Goal: Transaction & Acquisition: Register for event/course

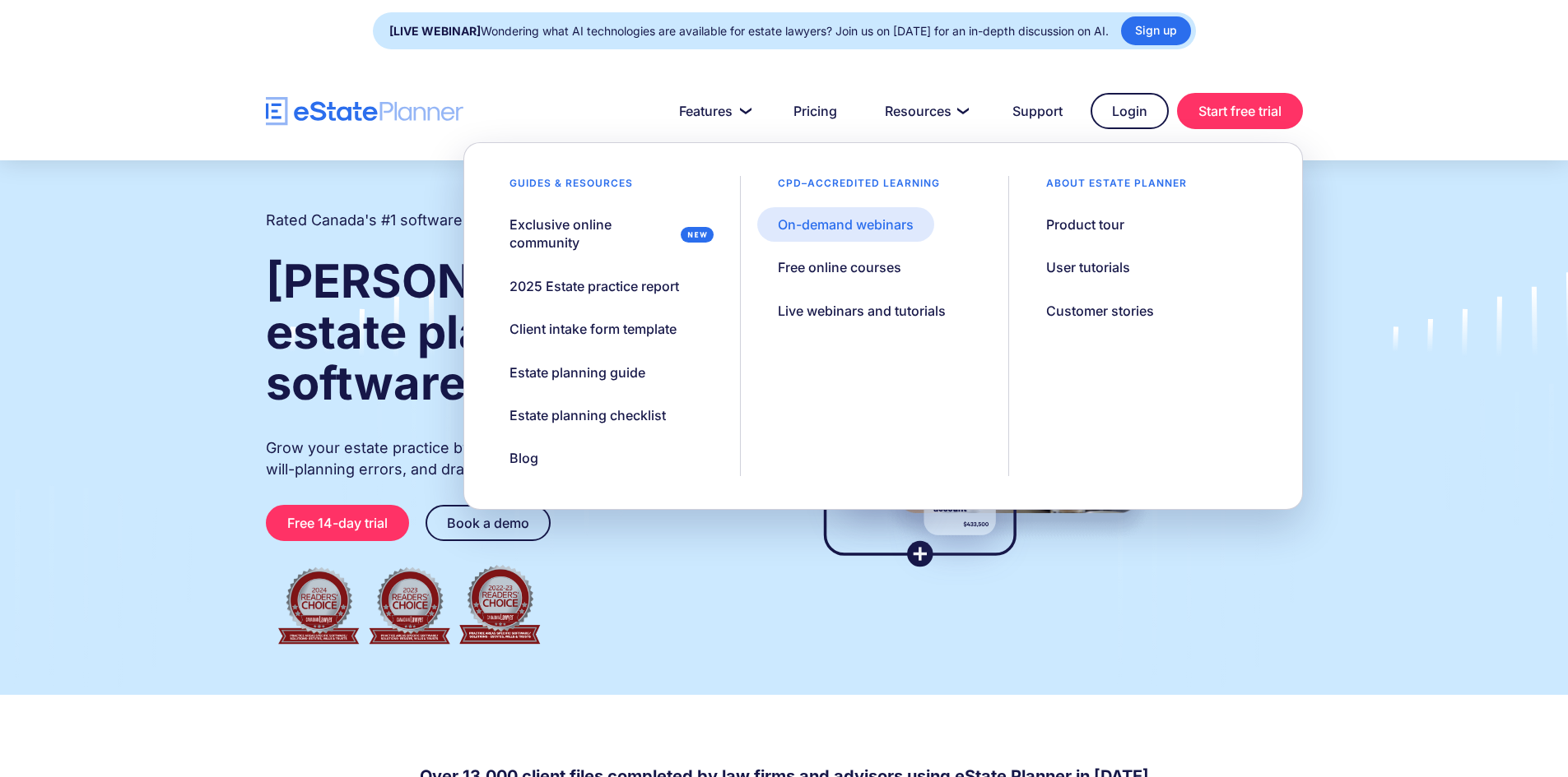
click at [832, 223] on div "On-demand webinars" at bounding box center [845, 225] width 136 height 18
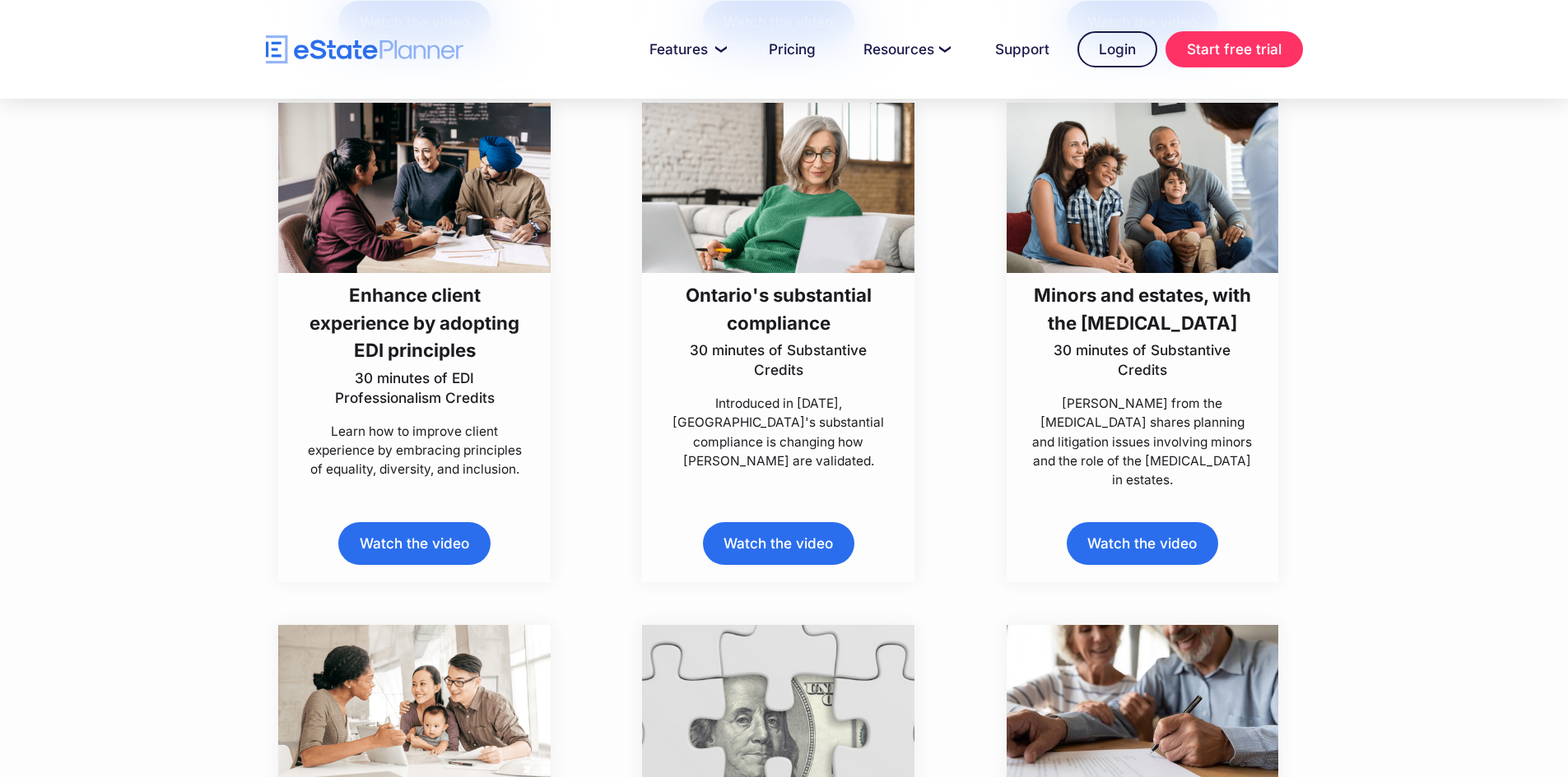
scroll to position [5181, 0]
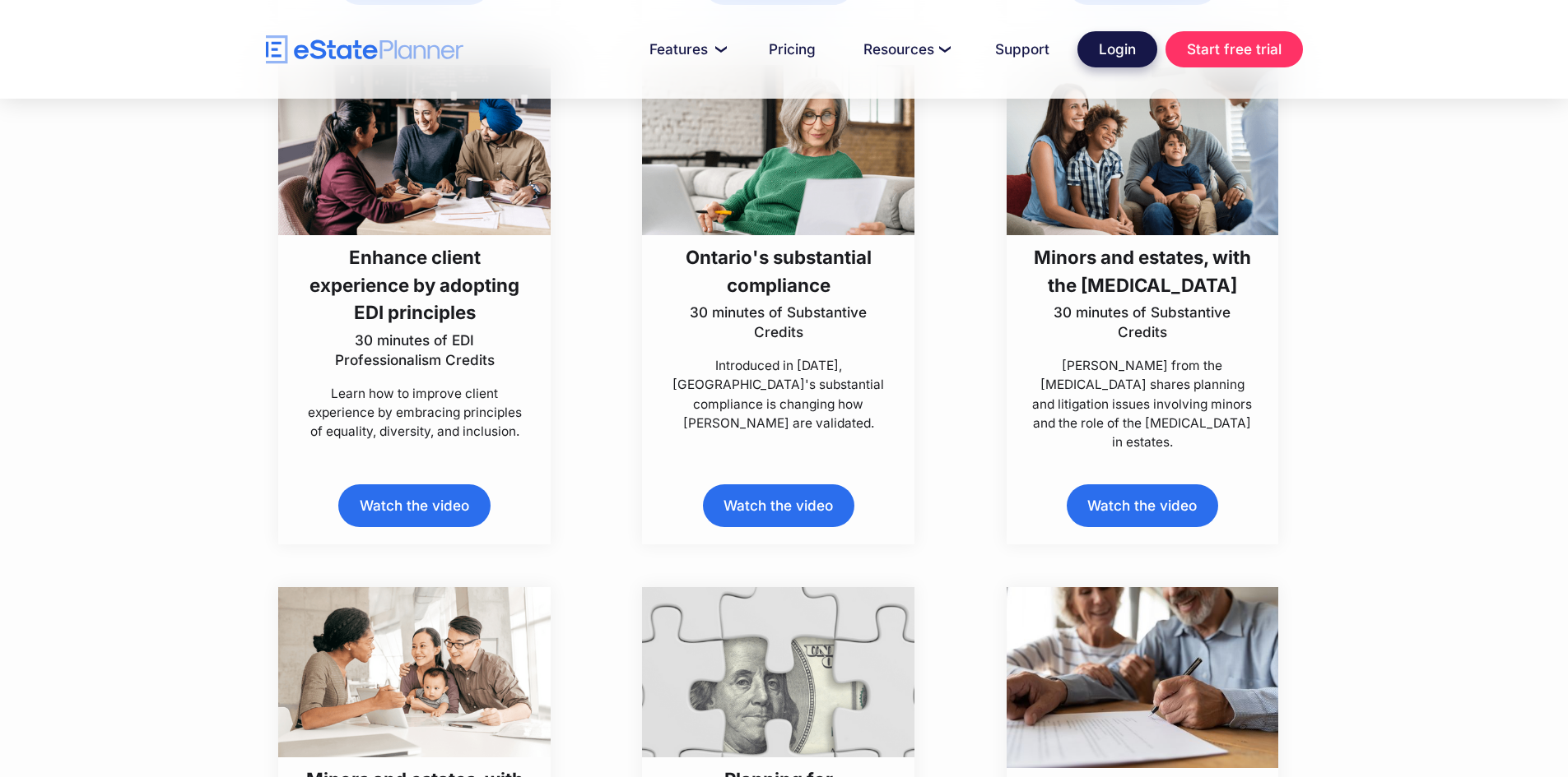
click at [1120, 50] on link "Login" at bounding box center [1117, 49] width 80 height 36
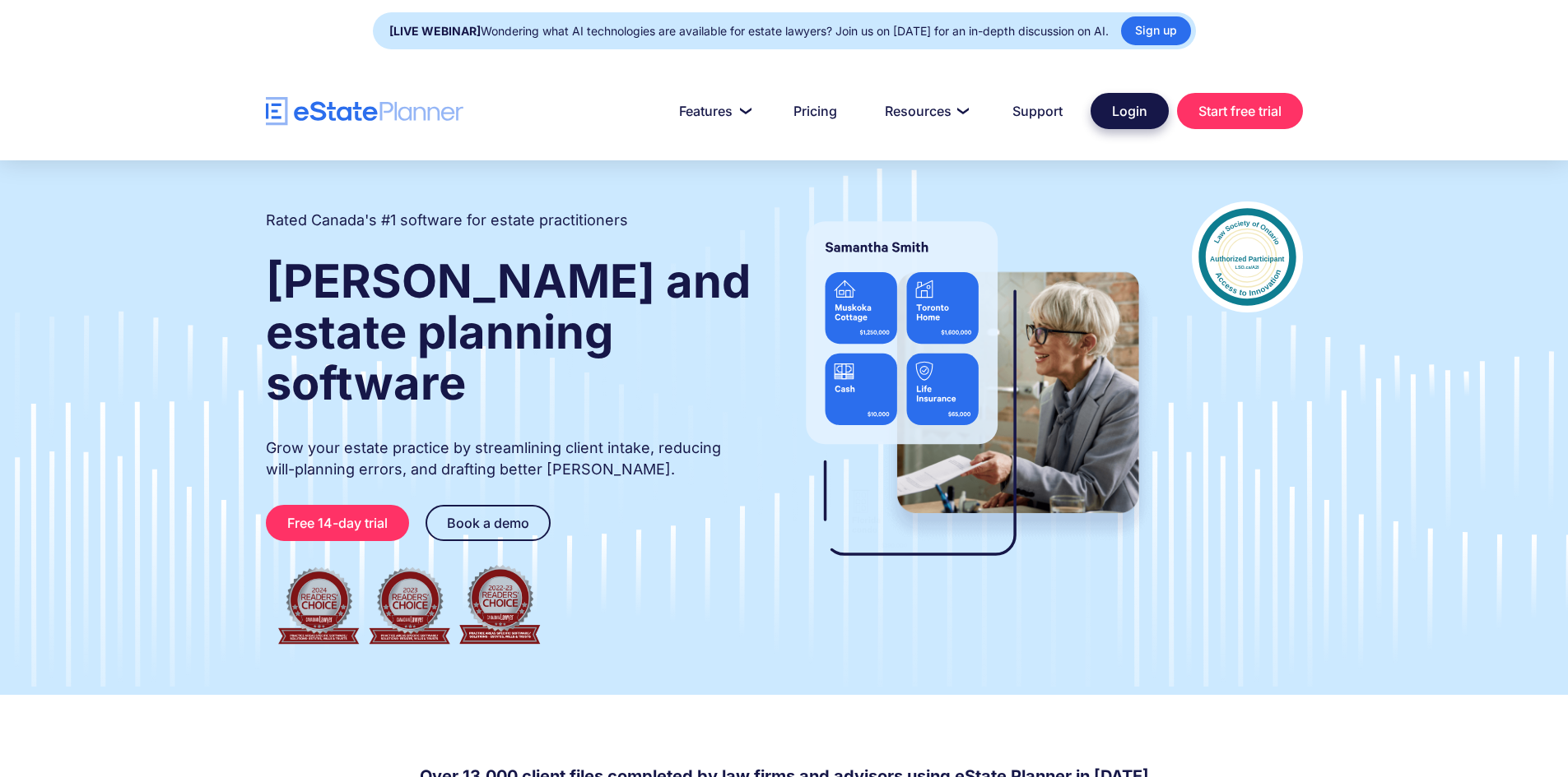
click at [1124, 109] on link "Login" at bounding box center [1129, 111] width 78 height 36
